Goal: Information Seeking & Learning: Check status

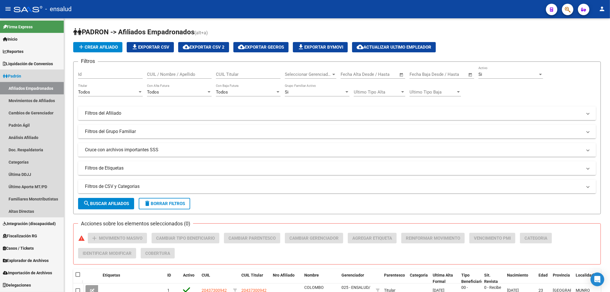
click at [19, 87] on link "Afiliados Empadronados" at bounding box center [32, 88] width 64 height 12
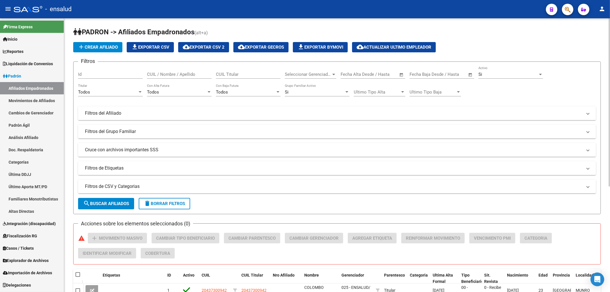
click at [182, 73] on input "CUIL / Nombre / Apellido" at bounding box center [179, 74] width 65 height 5
paste input "17234421"
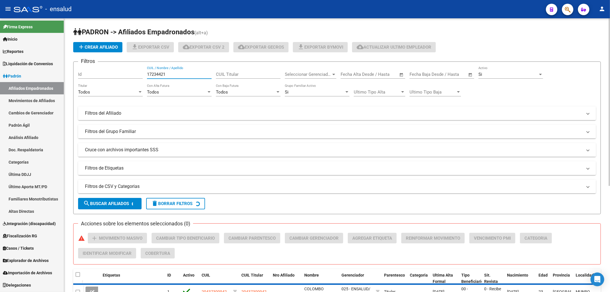
scroll to position [38, 0]
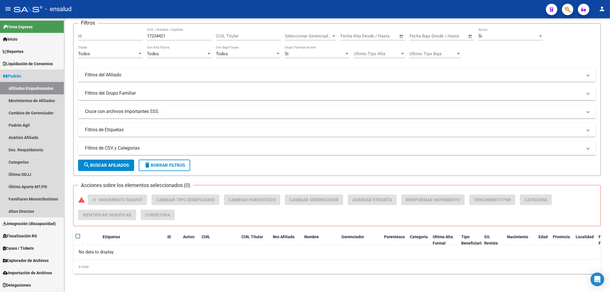
click at [16, 86] on link "Afiliados Empadronados" at bounding box center [32, 88] width 64 height 12
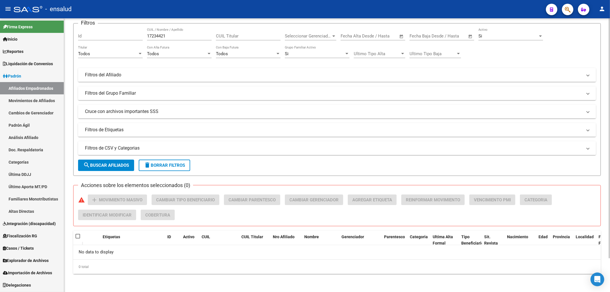
click at [181, 38] on input "17234421" at bounding box center [179, 35] width 65 height 5
click at [184, 26] on form "Filtros Id 17234421 CUIL / Nombre / Apellido CUIL Titular Seleccionar Gerenciad…" at bounding box center [336, 99] width 527 height 153
click at [182, 36] on input "17234421" at bounding box center [179, 35] width 65 height 5
paste input "29526685"
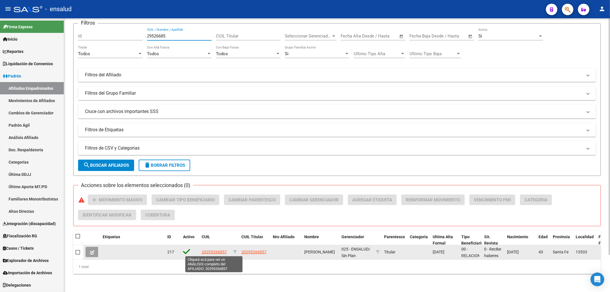
type input "29526685"
click at [221, 251] on span "20295266857" at bounding box center [213, 252] width 25 height 5
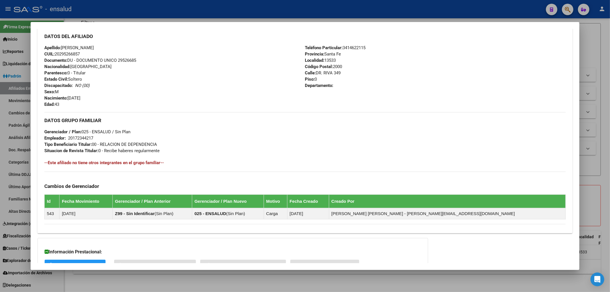
scroll to position [236, 0]
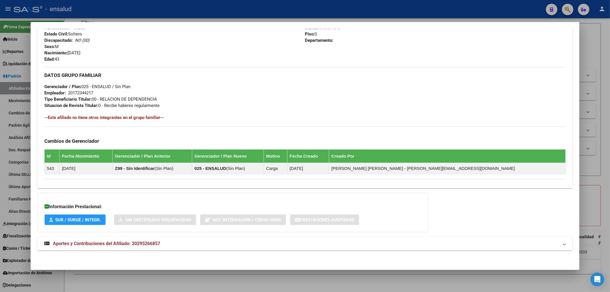
click at [143, 239] on mat-expansion-panel-header "Aportes y Contribuciones del Afiliado: 20295266857" at bounding box center [304, 244] width 535 height 14
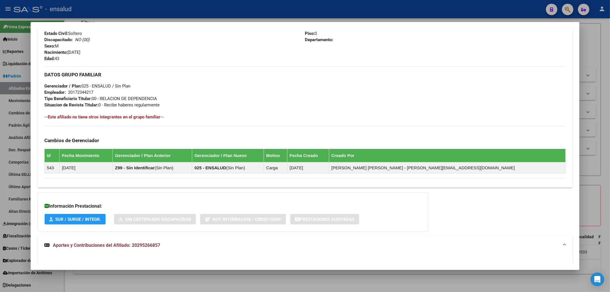
scroll to position [427, 0]
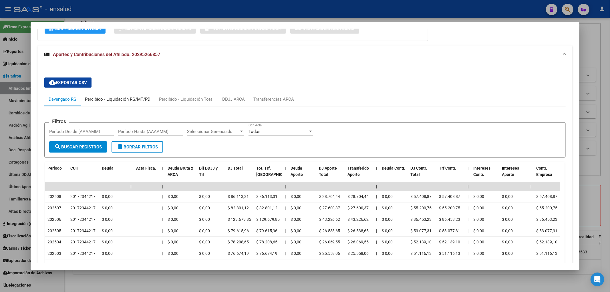
click at [106, 99] on div "Percibido - Liquidación RG/MT/PD" at bounding box center [117, 99] width 65 height 6
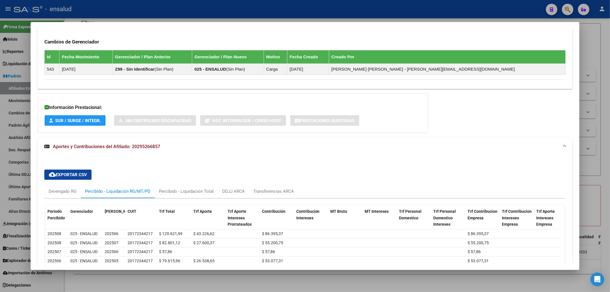
scroll to position [422, 0]
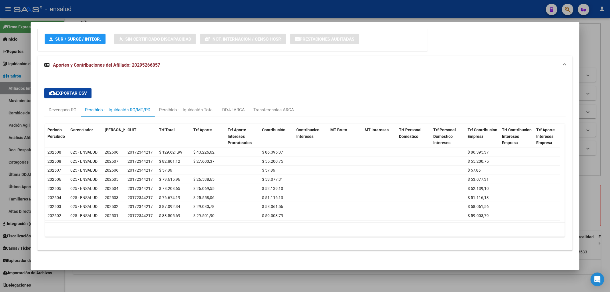
click at [590, 42] on div at bounding box center [305, 146] width 610 height 292
